Goal: Task Accomplishment & Management: Use online tool/utility

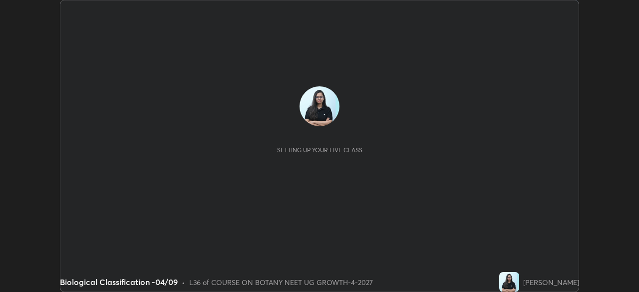
scroll to position [292, 639]
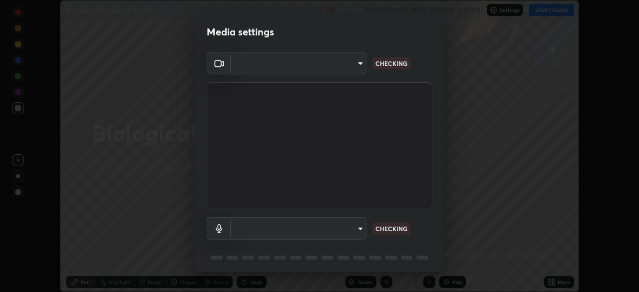
click at [336, 71] on body "Erase all Biological Classification -04/09 Recording WAS SCHEDULED TO START AT …" at bounding box center [319, 146] width 639 height 292
click at [333, 68] on div at bounding box center [319, 146] width 639 height 292
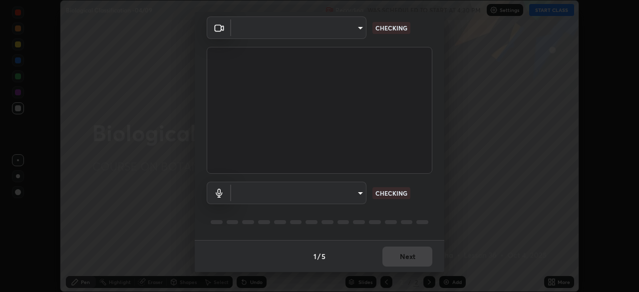
type input "cd196dca7ee3473cd0bbb3bb2826c5ea68ab4168b05a595dea54bdb54e95643a"
type input "8a746cdf30822f0194d7ebaae9e2952f093a53666f518d89720ff13f51db075d"
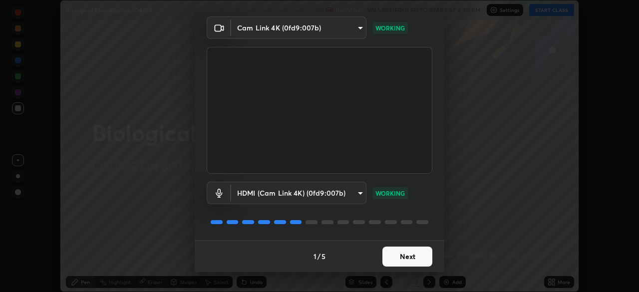
click at [401, 255] on button "Next" at bounding box center [407, 257] width 50 height 20
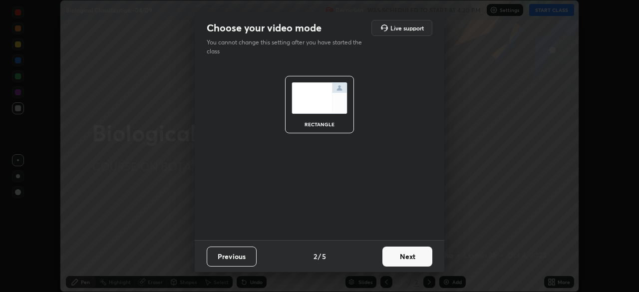
scroll to position [0, 0]
click at [407, 254] on button "Next" at bounding box center [407, 257] width 50 height 20
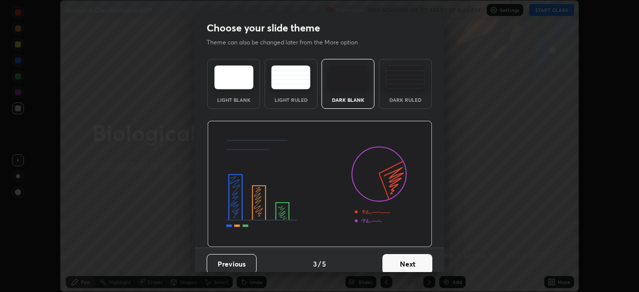
click at [417, 258] on button "Next" at bounding box center [407, 264] width 50 height 20
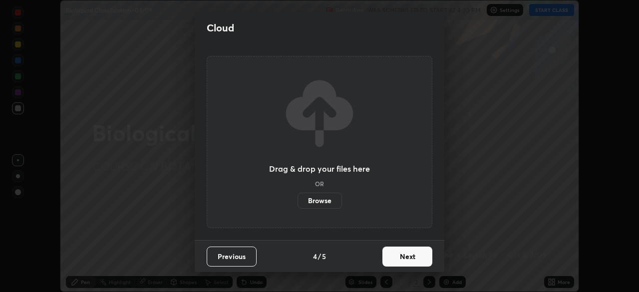
click at [425, 259] on button "Next" at bounding box center [407, 257] width 50 height 20
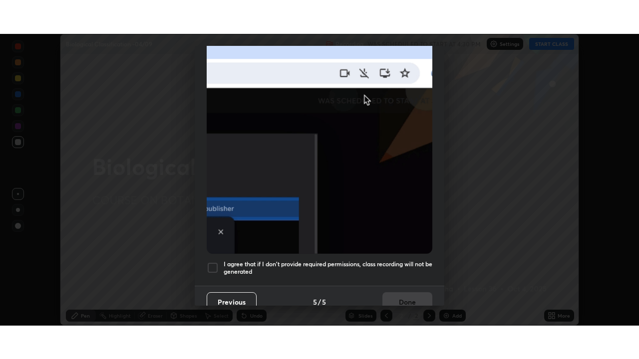
scroll to position [239, 0]
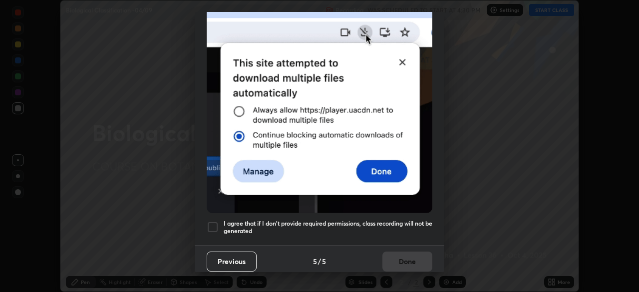
click at [221, 221] on div "I agree that if I don't provide required permissions, class recording will not …" at bounding box center [320, 227] width 226 height 12
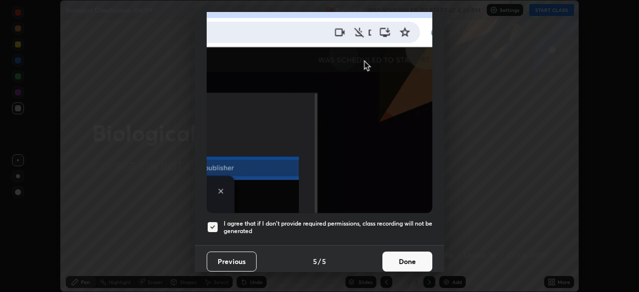
click at [408, 255] on button "Done" at bounding box center [407, 262] width 50 height 20
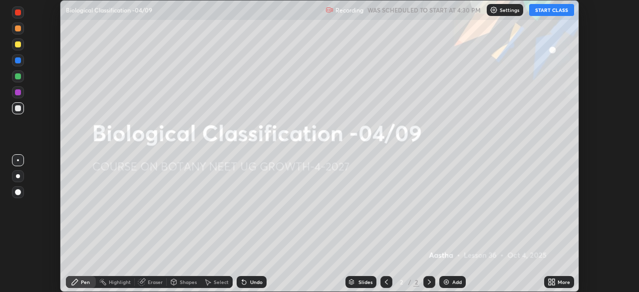
click at [546, 280] on div "More" at bounding box center [559, 282] width 30 height 12
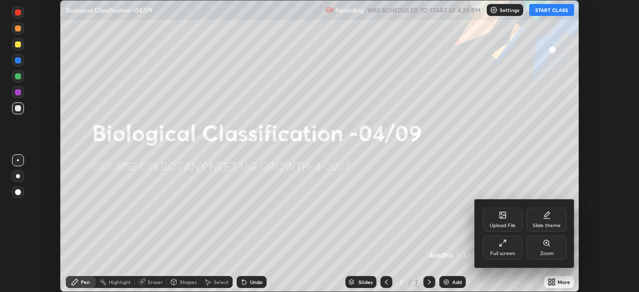
click at [506, 218] on icon at bounding box center [503, 215] width 6 height 6
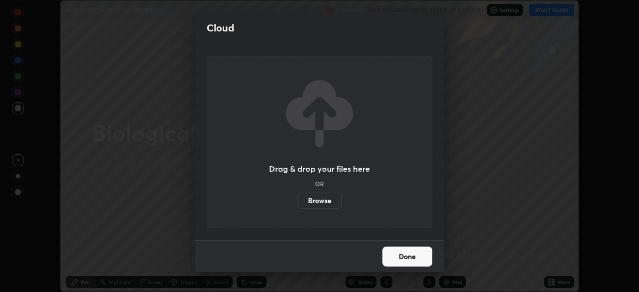
click at [321, 199] on label "Browse" at bounding box center [320, 201] width 44 height 16
click at [298, 199] on input "Browse" at bounding box center [298, 201] width 0 height 16
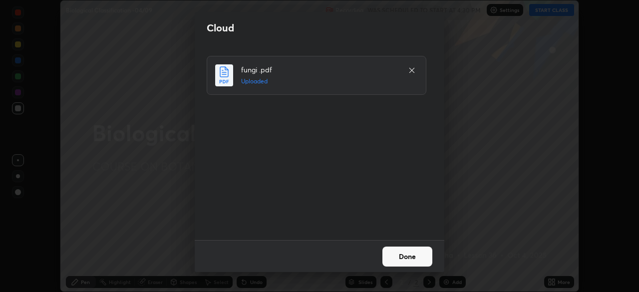
click at [399, 258] on button "Done" at bounding box center [407, 257] width 50 height 20
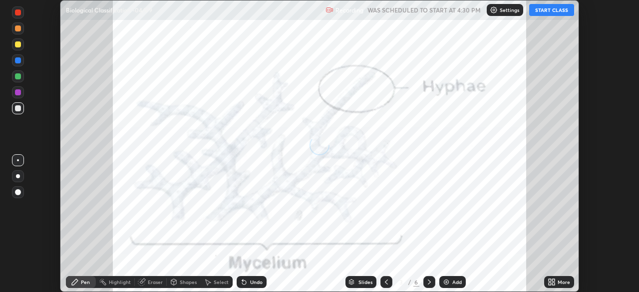
click at [549, 280] on icon at bounding box center [550, 280] width 2 height 2
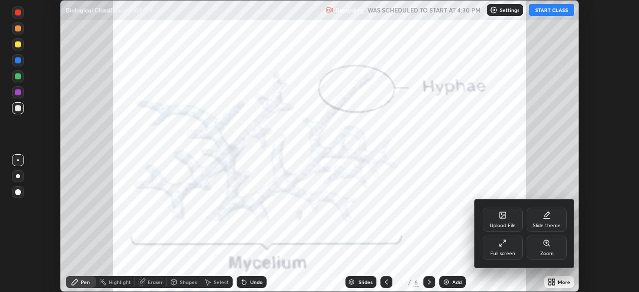
click at [503, 251] on div "Full screen" at bounding box center [502, 253] width 25 height 5
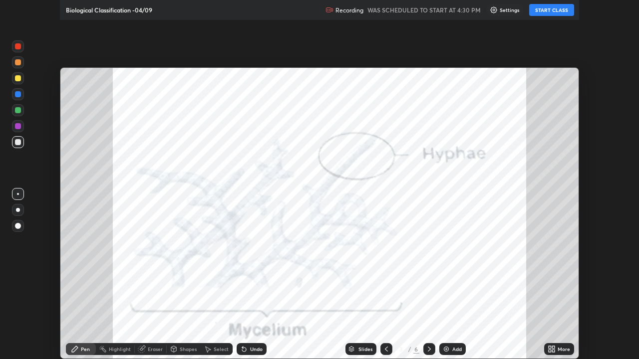
scroll to position [359, 639]
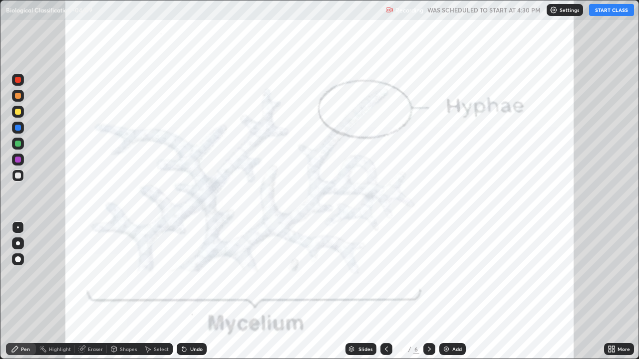
click at [385, 292] on icon at bounding box center [386, 349] width 8 height 8
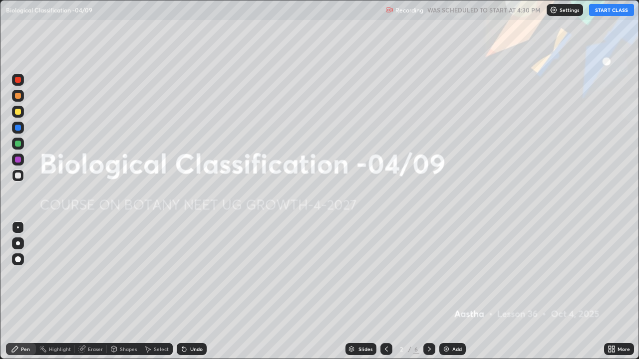
click at [558, 9] on img at bounding box center [554, 10] width 8 height 8
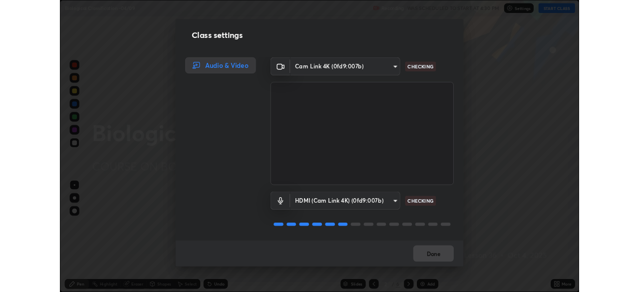
scroll to position [1, 0]
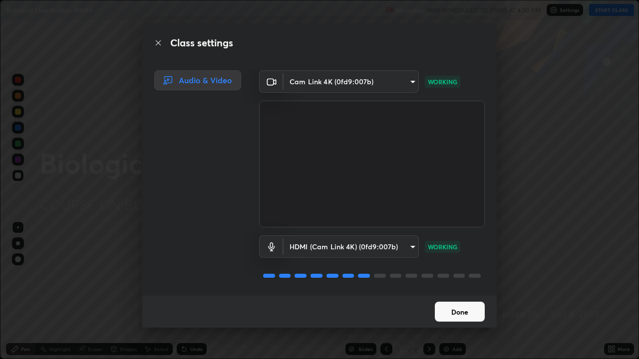
click at [461, 292] on button "Done" at bounding box center [460, 312] width 50 height 20
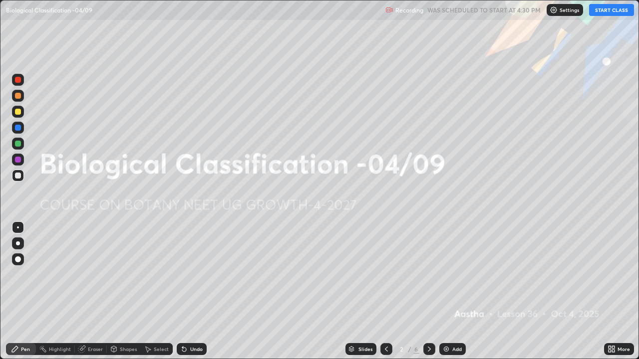
click at [611, 12] on button "START CLASS" at bounding box center [611, 10] width 45 height 12
click at [449, 292] on img at bounding box center [446, 349] width 8 height 8
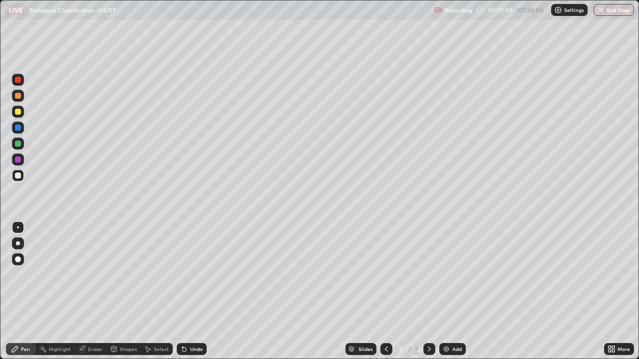
click at [453, 292] on div "Add" at bounding box center [456, 349] width 9 height 5
click at [382, 292] on icon at bounding box center [386, 349] width 8 height 8
click at [621, 292] on div "More" at bounding box center [619, 349] width 30 height 12
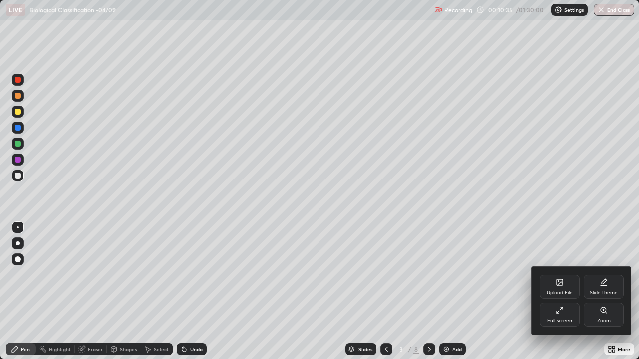
click at [564, 292] on div "Full screen" at bounding box center [560, 315] width 40 height 24
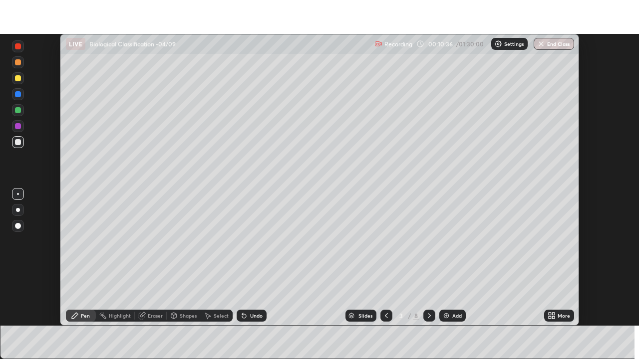
scroll to position [49630, 49283]
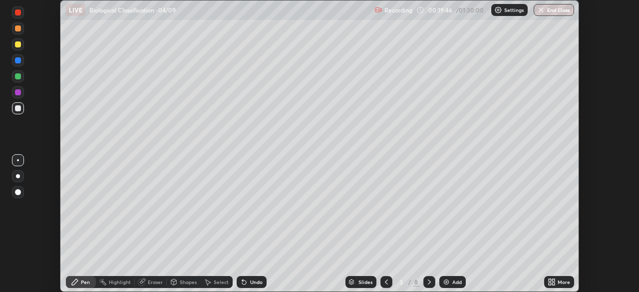
click at [560, 280] on div "More" at bounding box center [564, 282] width 12 height 5
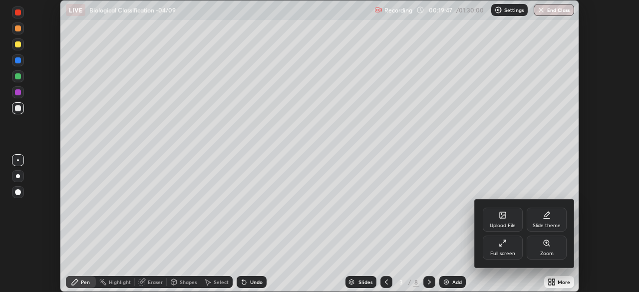
click at [505, 241] on icon at bounding box center [504, 241] width 2 height 2
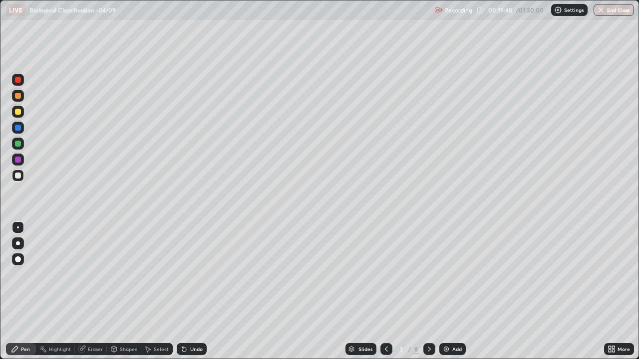
scroll to position [359, 639]
click at [21, 112] on div at bounding box center [18, 112] width 12 height 12
click at [366, 292] on div "Slides" at bounding box center [365, 349] width 14 height 5
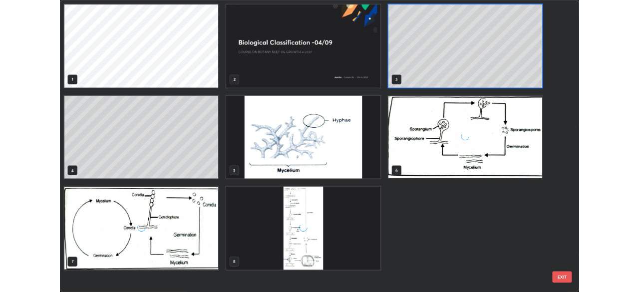
scroll to position [355, 633]
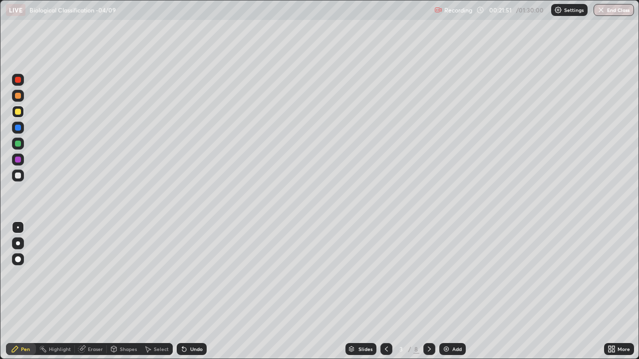
click at [21, 143] on div at bounding box center [18, 144] width 12 height 12
click at [618, 292] on div "More" at bounding box center [619, 349] width 30 height 12
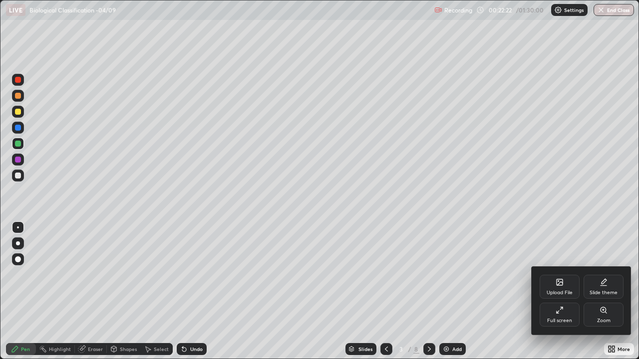
click at [559, 292] on div "Full screen" at bounding box center [559, 321] width 25 height 5
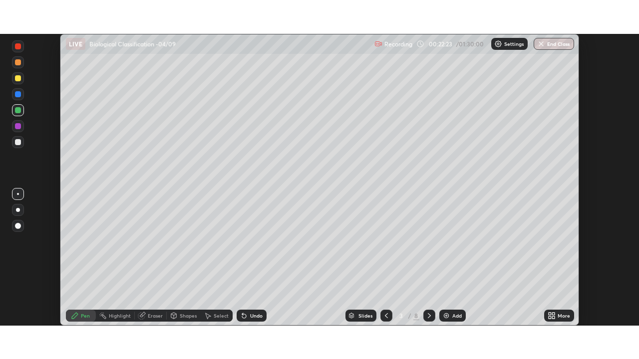
scroll to position [49630, 49283]
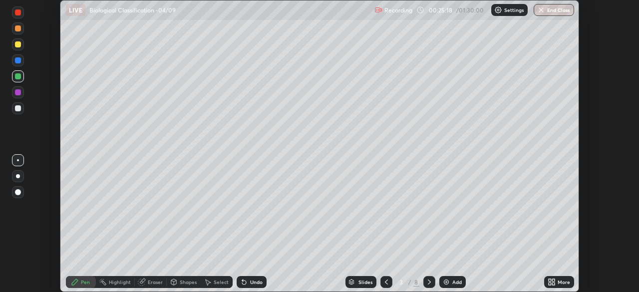
click at [560, 276] on div "More" at bounding box center [559, 282] width 30 height 20
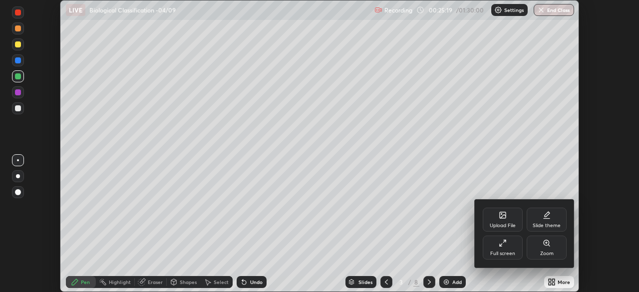
click at [502, 245] on icon at bounding box center [503, 243] width 8 height 8
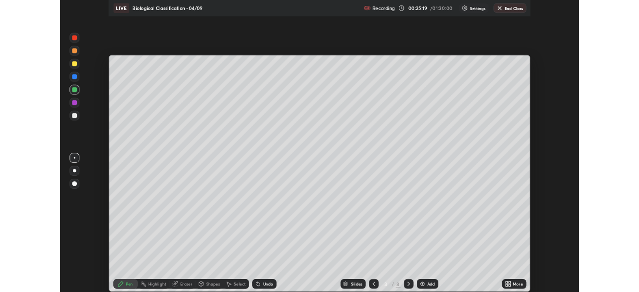
scroll to position [359, 639]
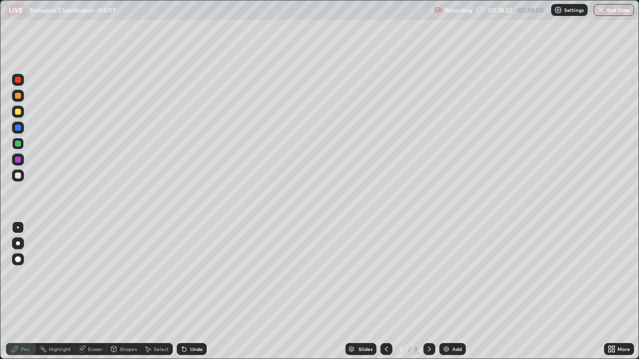
click at [608, 292] on div "More" at bounding box center [619, 349] width 30 height 12
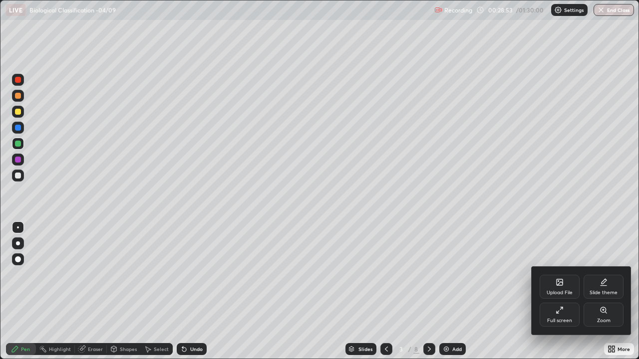
click at [553, 292] on div "Full screen" at bounding box center [560, 315] width 40 height 24
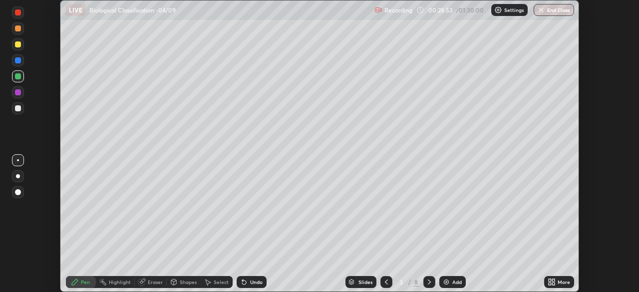
scroll to position [49630, 49283]
click at [366, 280] on div "Slides" at bounding box center [365, 282] width 14 height 5
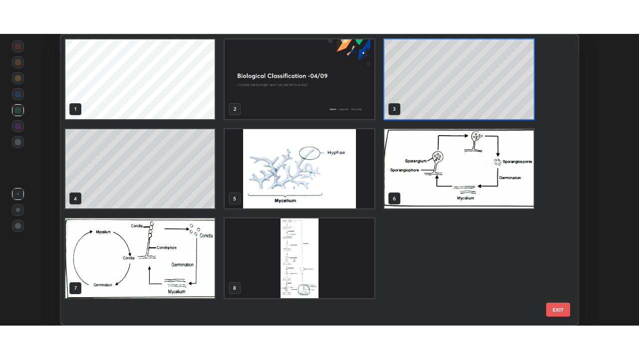
scroll to position [288, 513]
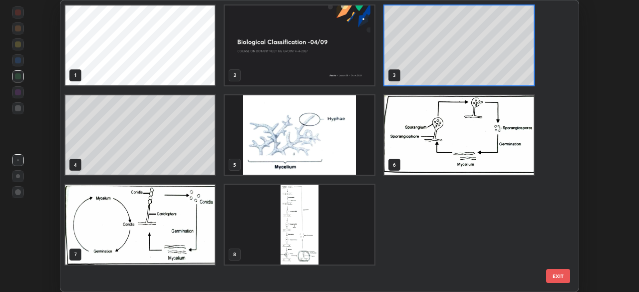
click at [370, 160] on img "grid" at bounding box center [299, 135] width 149 height 80
click at [369, 163] on img "grid" at bounding box center [299, 135] width 149 height 80
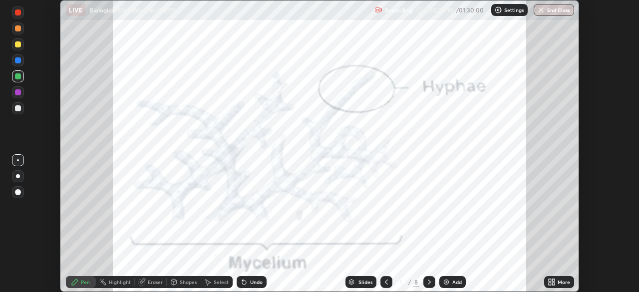
click at [385, 282] on icon at bounding box center [386, 282] width 8 height 8
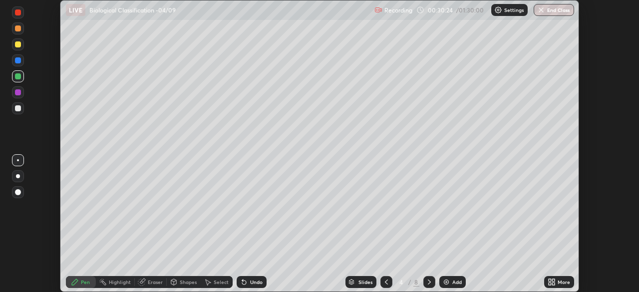
click at [429, 285] on icon at bounding box center [429, 282] width 8 height 8
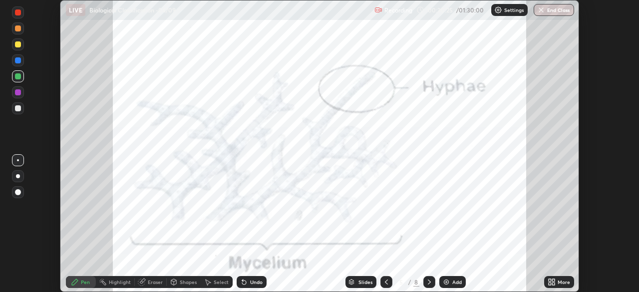
click at [18, 75] on div at bounding box center [18, 76] width 6 height 6
click at [386, 282] on icon at bounding box center [386, 282] width 8 height 8
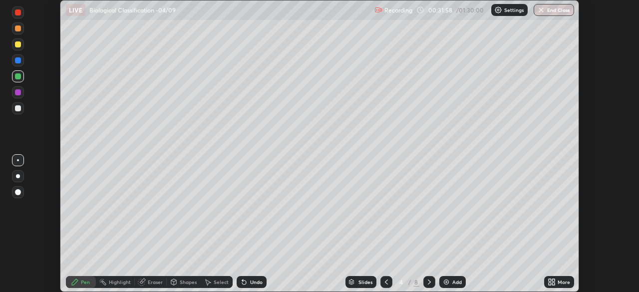
click at [553, 280] on icon at bounding box center [553, 280] width 2 height 2
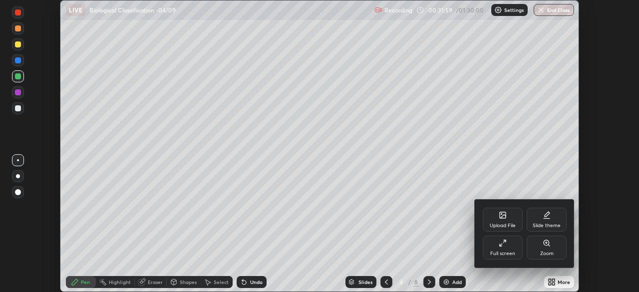
click at [505, 248] on div "Full screen" at bounding box center [503, 248] width 40 height 24
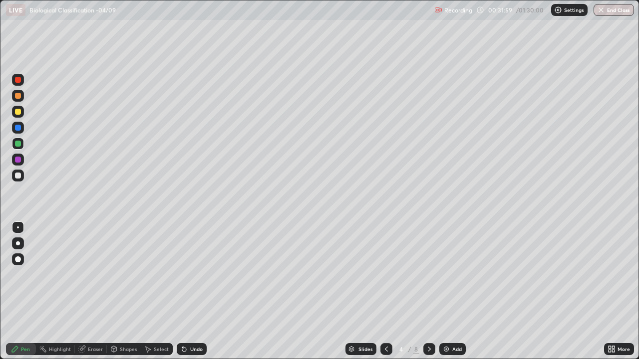
scroll to position [359, 639]
click at [385, 292] on icon at bounding box center [386, 349] width 8 height 8
click at [19, 129] on div at bounding box center [18, 128] width 6 height 6
click at [18, 176] on div at bounding box center [18, 176] width 6 height 6
click at [17, 113] on div at bounding box center [18, 112] width 6 height 6
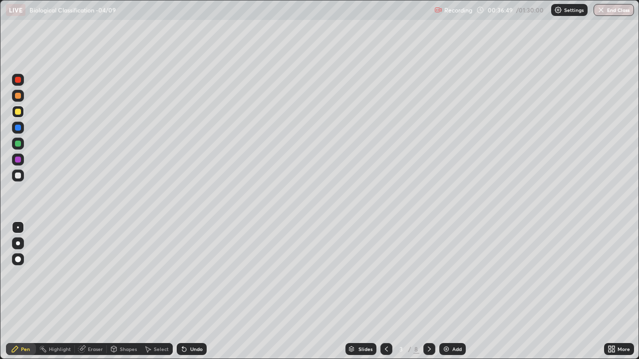
click at [448, 292] on img at bounding box center [446, 349] width 8 height 8
click at [21, 131] on div at bounding box center [18, 128] width 12 height 12
click at [19, 175] on div at bounding box center [18, 176] width 6 height 6
click at [20, 116] on div at bounding box center [18, 112] width 12 height 12
click at [451, 292] on div "Add" at bounding box center [452, 349] width 26 height 12
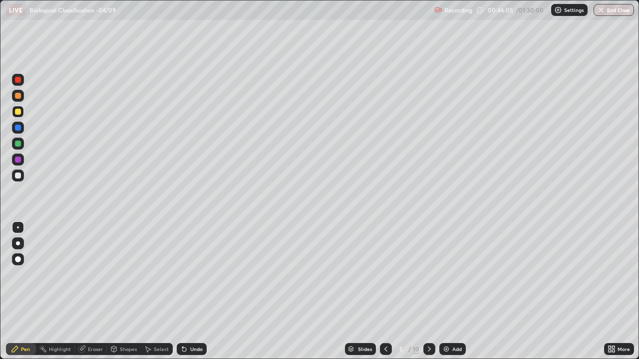
click at [385, 292] on icon at bounding box center [386, 349] width 8 height 8
click at [455, 292] on div "Add" at bounding box center [456, 349] width 9 height 5
click at [18, 128] on div at bounding box center [18, 128] width 6 height 6
click at [18, 176] on div at bounding box center [18, 176] width 6 height 6
click at [424, 292] on div at bounding box center [429, 349] width 12 height 12
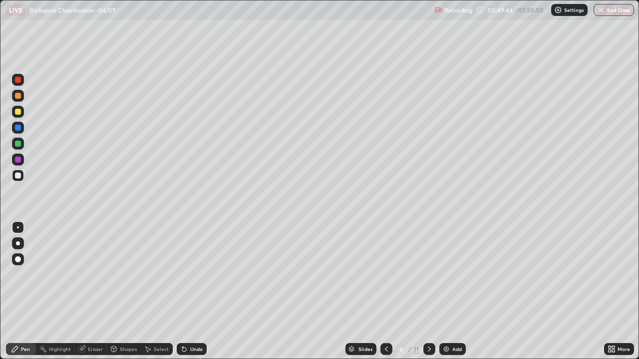
click at [365, 292] on div "Slides" at bounding box center [365, 349] width 14 height 5
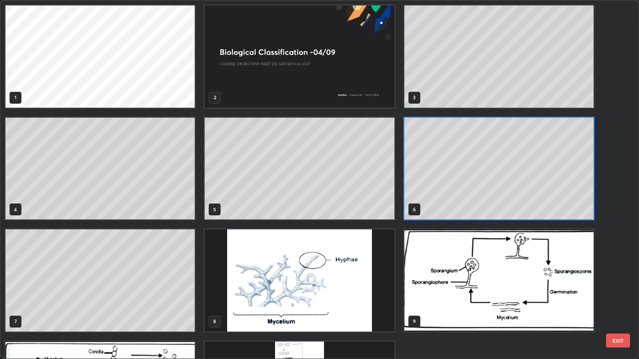
scroll to position [355, 633]
click at [284, 270] on img "grid" at bounding box center [299, 281] width 189 height 102
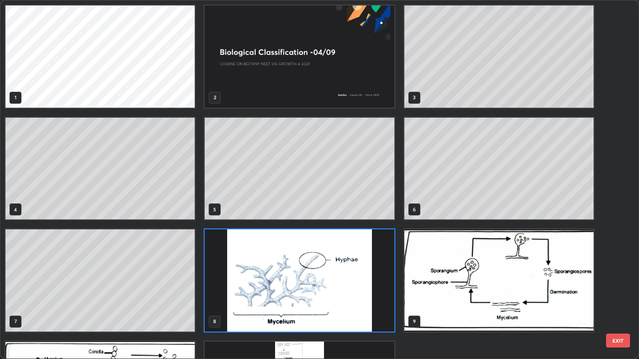
click at [283, 268] on img "grid" at bounding box center [299, 281] width 189 height 102
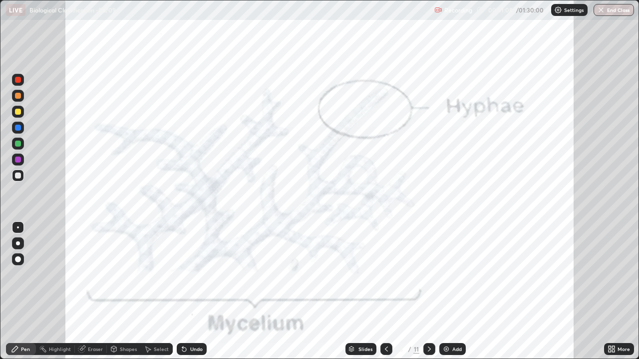
click at [22, 160] on div at bounding box center [18, 160] width 12 height 12
click at [386, 292] on icon at bounding box center [386, 349] width 3 height 5
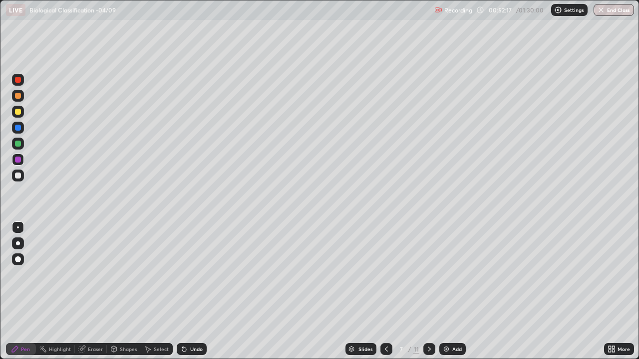
click at [382, 292] on icon at bounding box center [386, 349] width 8 height 8
click at [18, 114] on div at bounding box center [18, 112] width 6 height 6
click at [18, 175] on div at bounding box center [18, 176] width 6 height 6
click at [184, 292] on icon at bounding box center [184, 350] width 4 height 4
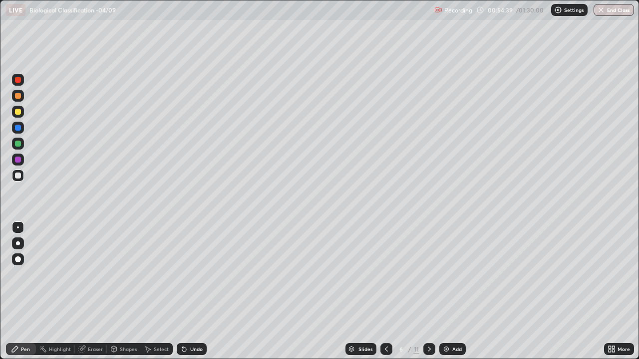
click at [456, 292] on div "Add" at bounding box center [456, 349] width 9 height 5
click at [20, 126] on div at bounding box center [18, 128] width 6 height 6
click at [20, 112] on div at bounding box center [18, 112] width 6 height 6
click at [18, 143] on div at bounding box center [18, 144] width 6 height 6
click at [355, 292] on div "Slides" at bounding box center [360, 349] width 31 height 12
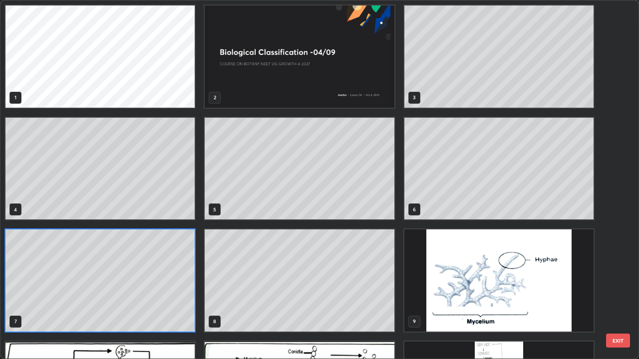
click at [423, 292] on img "grid" at bounding box center [498, 281] width 189 height 102
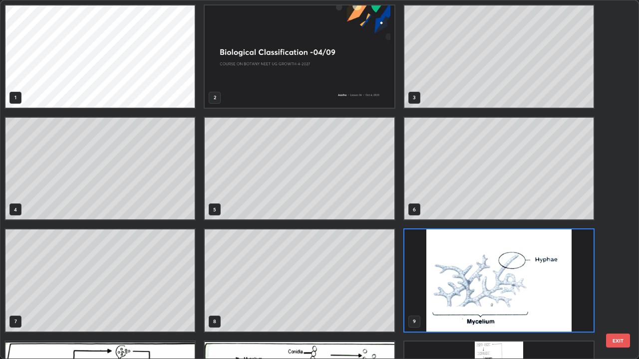
click at [428, 292] on img "grid" at bounding box center [498, 281] width 189 height 102
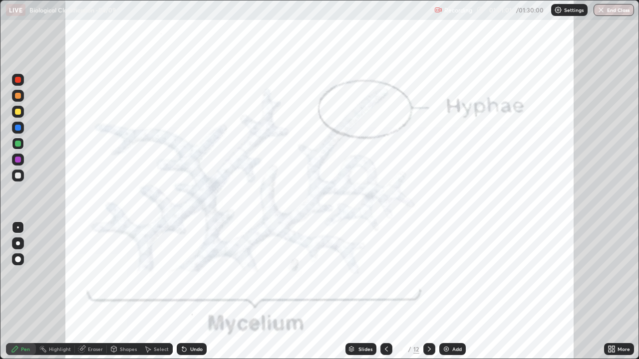
click at [385, 292] on icon at bounding box center [386, 349] width 8 height 8
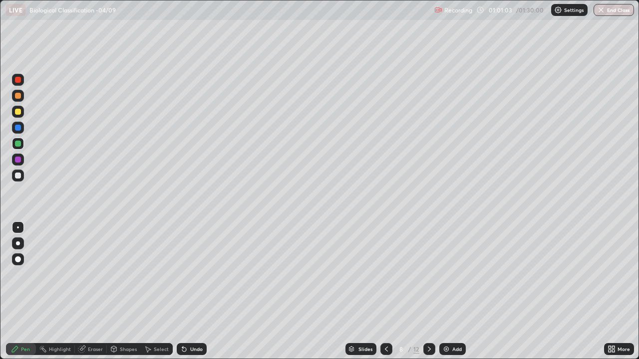
click at [428, 292] on icon at bounding box center [429, 349] width 8 height 8
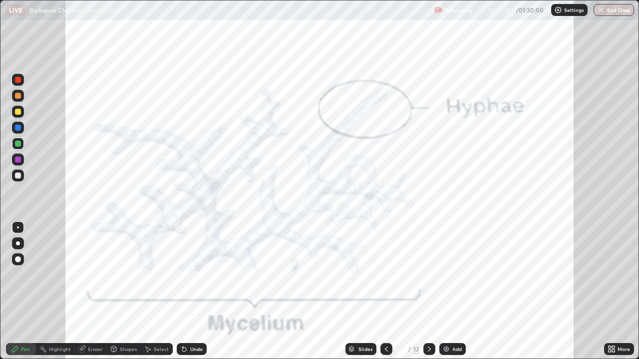
click at [365, 292] on div "Slides" at bounding box center [360, 349] width 31 height 12
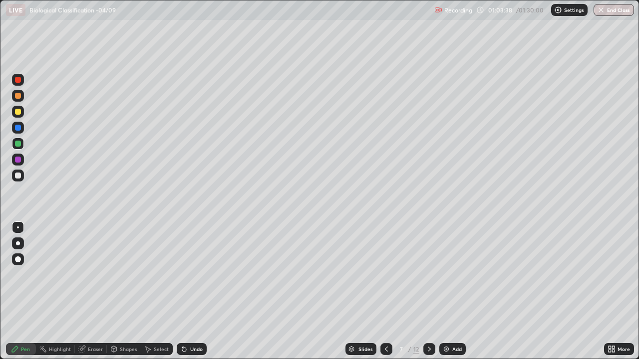
click at [362, 292] on div "Slides" at bounding box center [360, 349] width 31 height 12
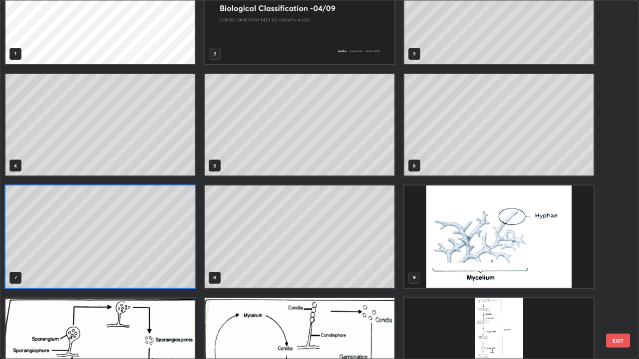
scroll to position [90, 0]
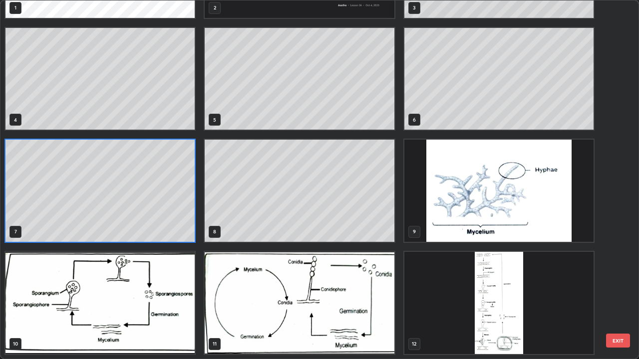
click at [180, 292] on img "grid" at bounding box center [99, 303] width 189 height 102
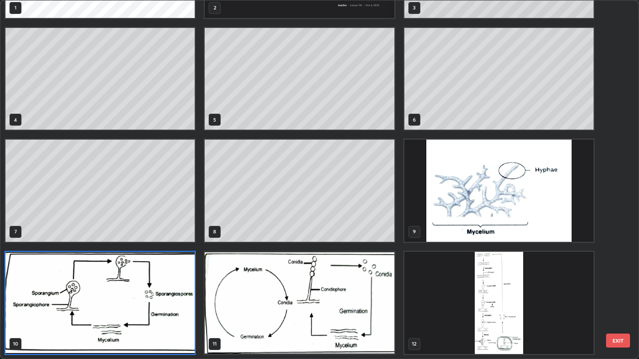
click at [180, 292] on img "grid" at bounding box center [99, 303] width 189 height 102
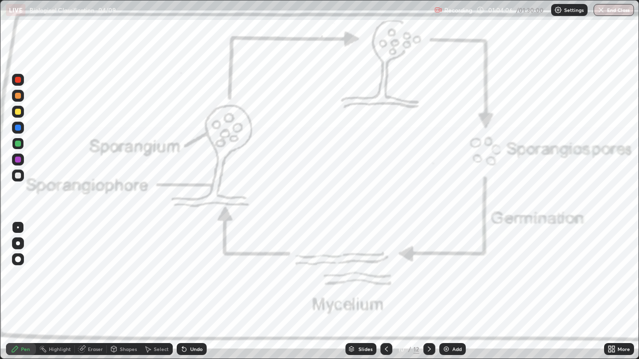
click at [368, 292] on div "Slides" at bounding box center [365, 349] width 14 height 5
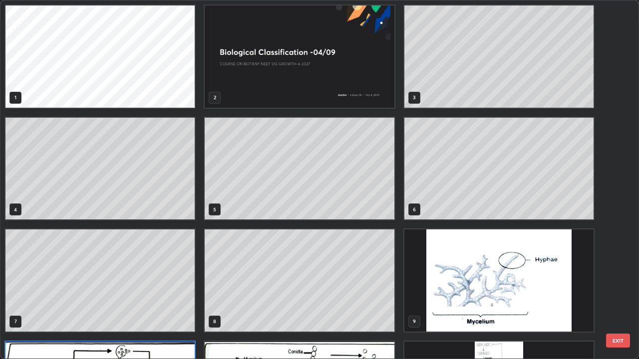
scroll to position [355, 633]
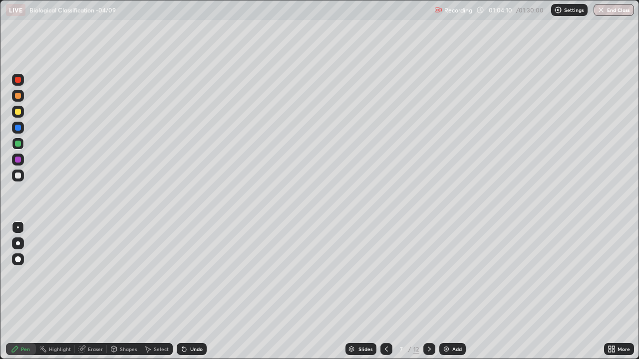
click at [20, 129] on div at bounding box center [18, 128] width 6 height 6
click at [359, 292] on div "Slides" at bounding box center [365, 349] width 14 height 5
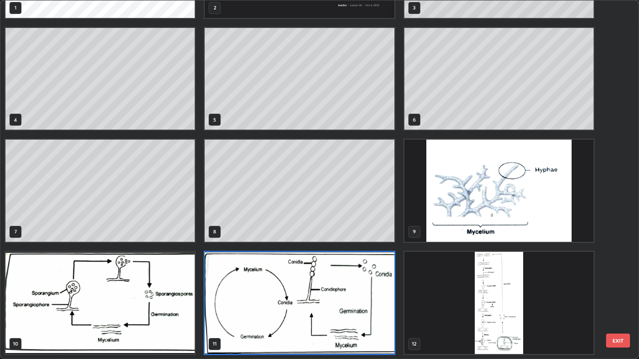
click at [153, 292] on img "grid" at bounding box center [99, 303] width 189 height 102
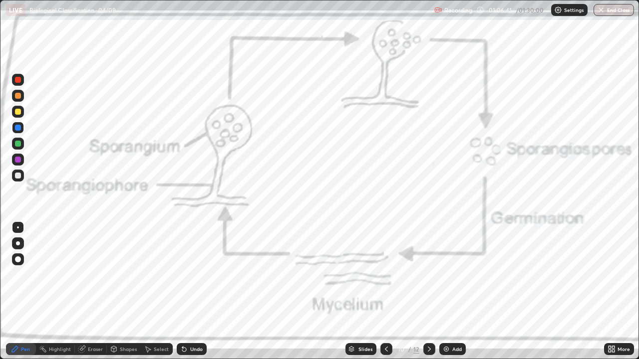
click at [433, 292] on div at bounding box center [429, 349] width 12 height 12
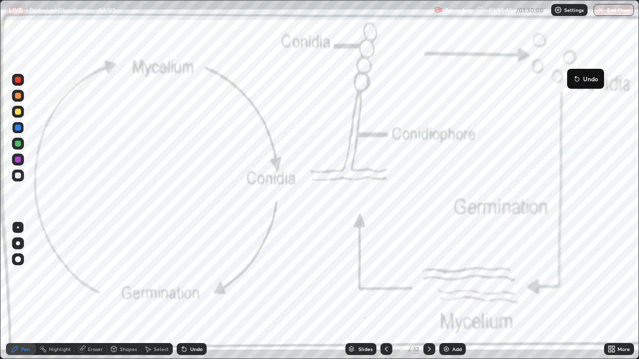
click at [364, 292] on div "Slides" at bounding box center [360, 349] width 31 height 12
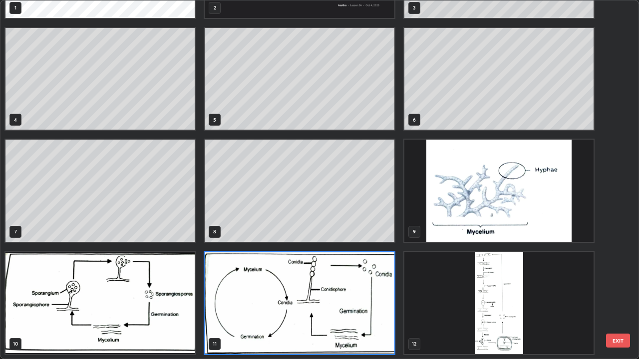
click at [126, 292] on img "grid" at bounding box center [99, 303] width 189 height 102
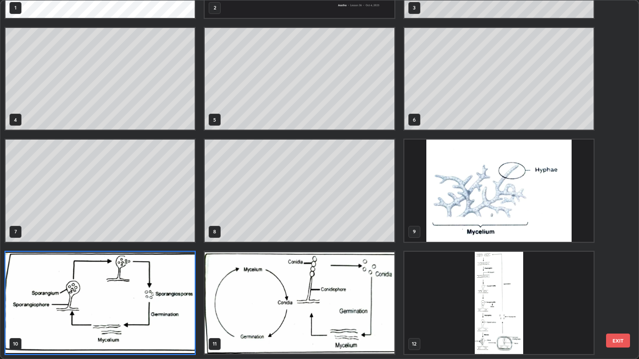
click at [126, 292] on img "grid" at bounding box center [99, 303] width 189 height 102
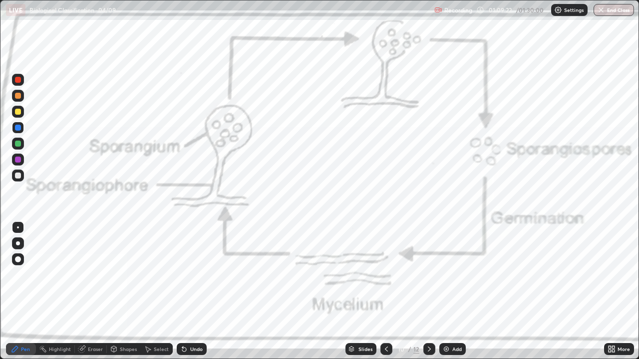
click at [362, 292] on div "Slides" at bounding box center [365, 349] width 14 height 5
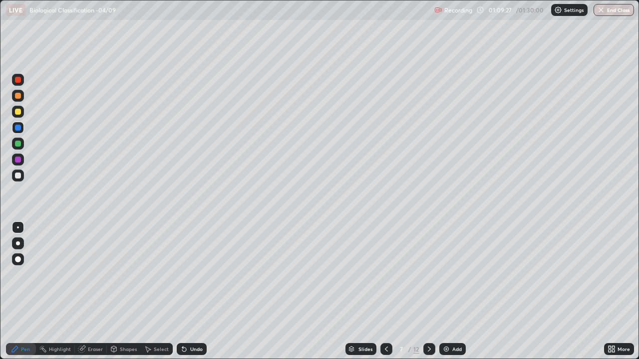
click at [96, 292] on div "Eraser" at bounding box center [95, 349] width 15 height 5
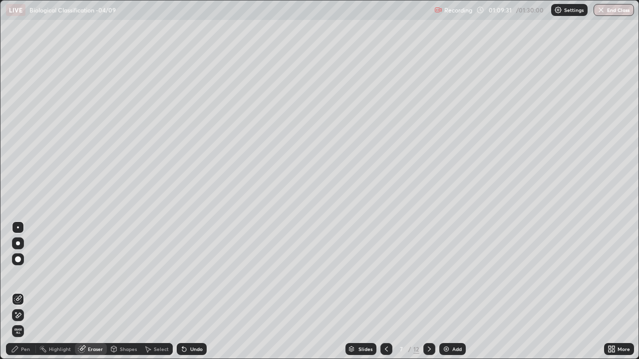
click at [15, 292] on icon at bounding box center [15, 349] width 6 height 6
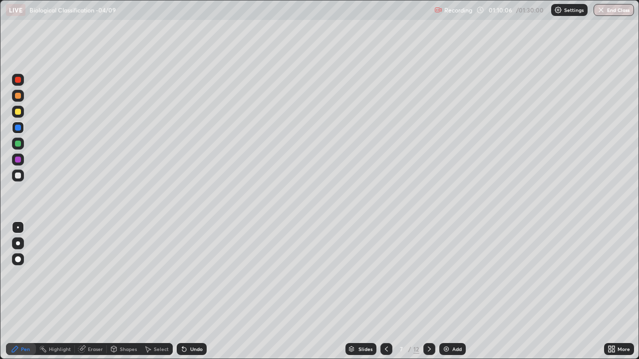
click at [367, 292] on div "Slides" at bounding box center [365, 349] width 14 height 5
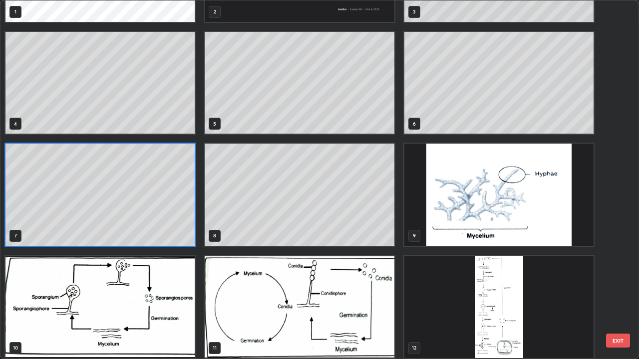
scroll to position [90, 0]
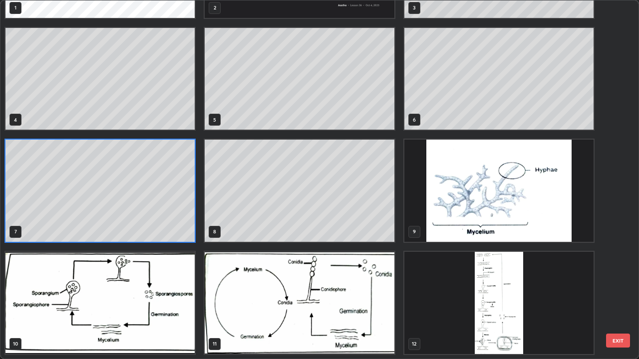
click at [178, 292] on img "grid" at bounding box center [99, 303] width 189 height 102
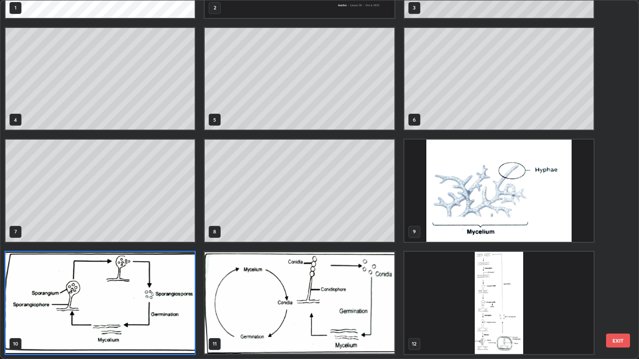
click at [178, 292] on img "grid" at bounding box center [99, 303] width 189 height 102
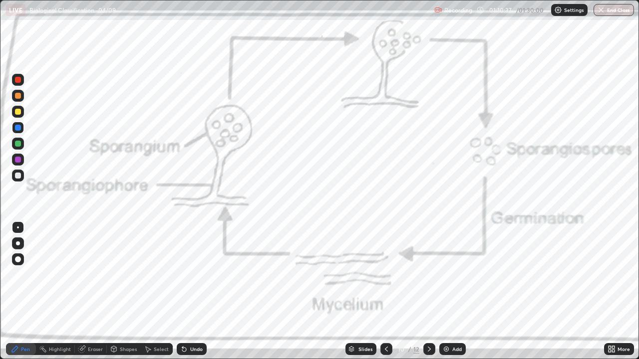
click at [21, 161] on div at bounding box center [18, 160] width 12 height 12
click at [90, 292] on div "Eraser" at bounding box center [91, 349] width 32 height 12
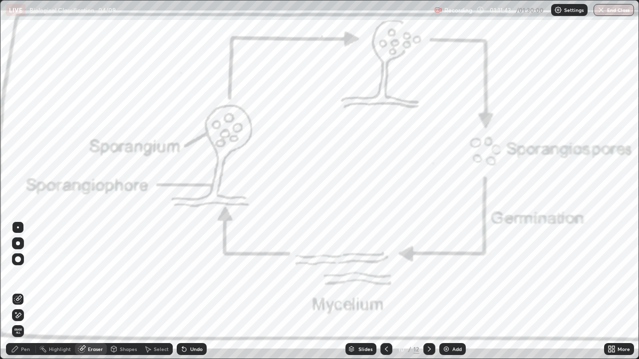
click at [19, 292] on div "Pen" at bounding box center [21, 349] width 30 height 12
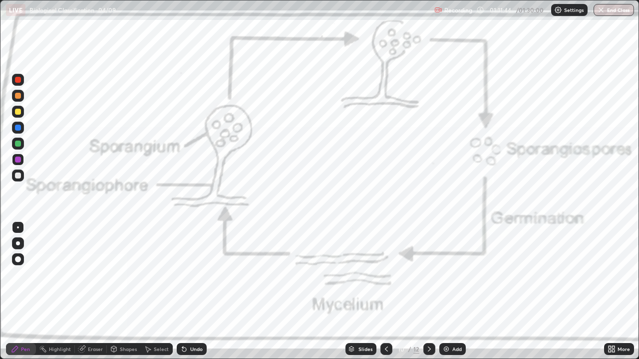
click at [16, 128] on div at bounding box center [18, 128] width 6 height 6
click at [450, 292] on div "Add" at bounding box center [452, 349] width 26 height 12
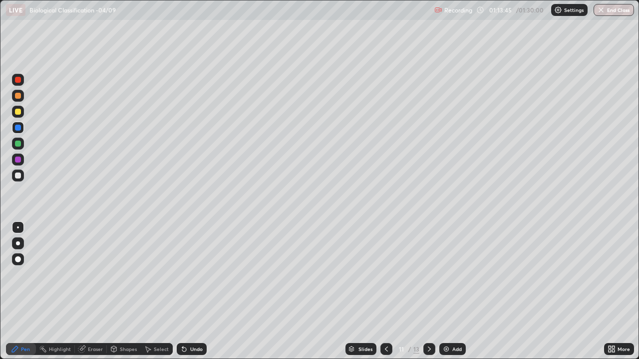
click at [18, 112] on div at bounding box center [18, 112] width 6 height 6
click at [22, 177] on div at bounding box center [18, 176] width 12 height 12
click at [370, 292] on div "Slides" at bounding box center [365, 349] width 14 height 5
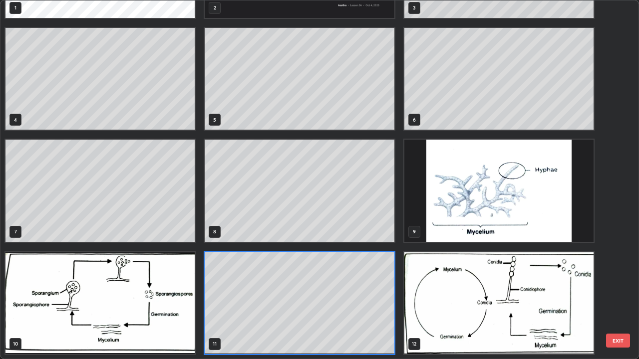
scroll to position [355, 633]
click at [492, 290] on img "grid" at bounding box center [498, 303] width 189 height 102
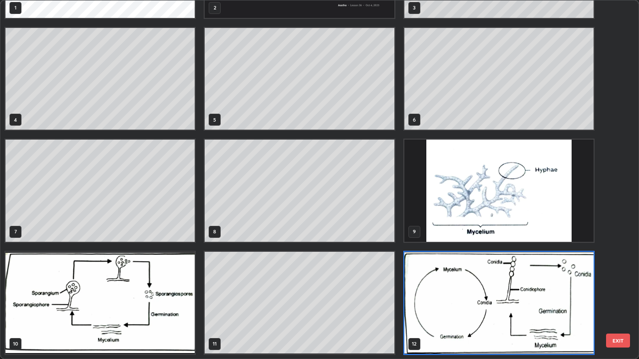
click at [488, 286] on img "grid" at bounding box center [498, 303] width 189 height 102
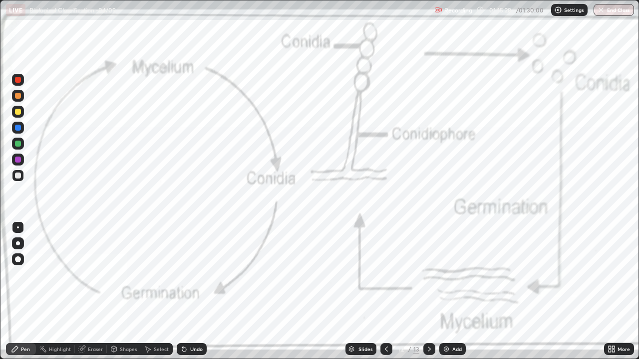
click at [18, 111] on div at bounding box center [18, 112] width 6 height 6
click at [17, 159] on div at bounding box center [18, 160] width 6 height 6
click at [23, 131] on div at bounding box center [18, 128] width 12 height 16
click at [614, 11] on button "End Class" at bounding box center [614, 10] width 40 height 12
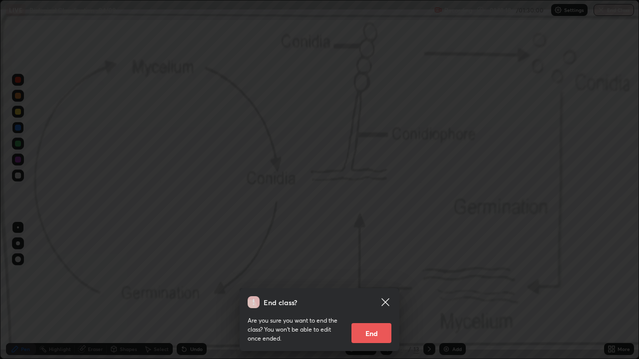
click at [372, 292] on button "End" at bounding box center [371, 333] width 40 height 20
